Goal: Find specific page/section: Find specific page/section

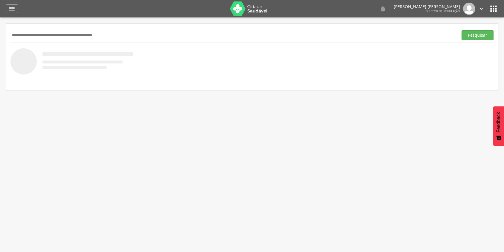
drag, startPoint x: 0, startPoint y: 0, endPoint x: 494, endPoint y: 14, distance: 493.8
click at [494, 14] on div "  Lorem ipsum dolor sit amet, sed do eiusmod tempor incididunt ut labore et d…" at bounding box center [261, 8] width 475 height 17
click at [493, 14] on div "  Lorem ipsum dolor sit amet, sed do eiusmod tempor incididunt ut labore et d…" at bounding box center [261, 8] width 475 height 17
click at [493, 13] on icon "" at bounding box center [493, 8] width 9 height 9
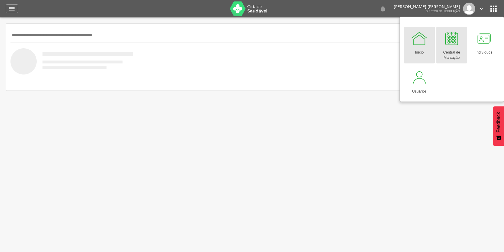
click at [452, 43] on div at bounding box center [451, 38] width 17 height 17
click at [257, 10] on img at bounding box center [249, 8] width 38 height 15
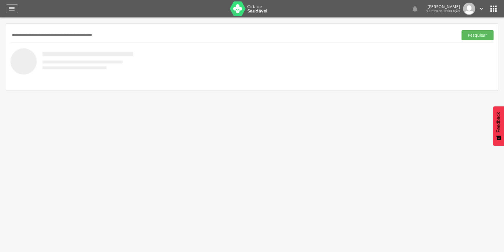
click at [254, 7] on img at bounding box center [249, 8] width 38 height 15
click at [497, 8] on icon "" at bounding box center [493, 8] width 9 height 9
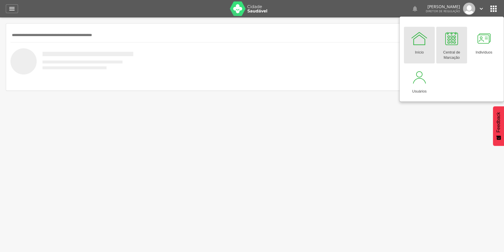
click at [450, 43] on div at bounding box center [451, 38] width 17 height 17
